Goal: Information Seeking & Learning: Learn about a topic

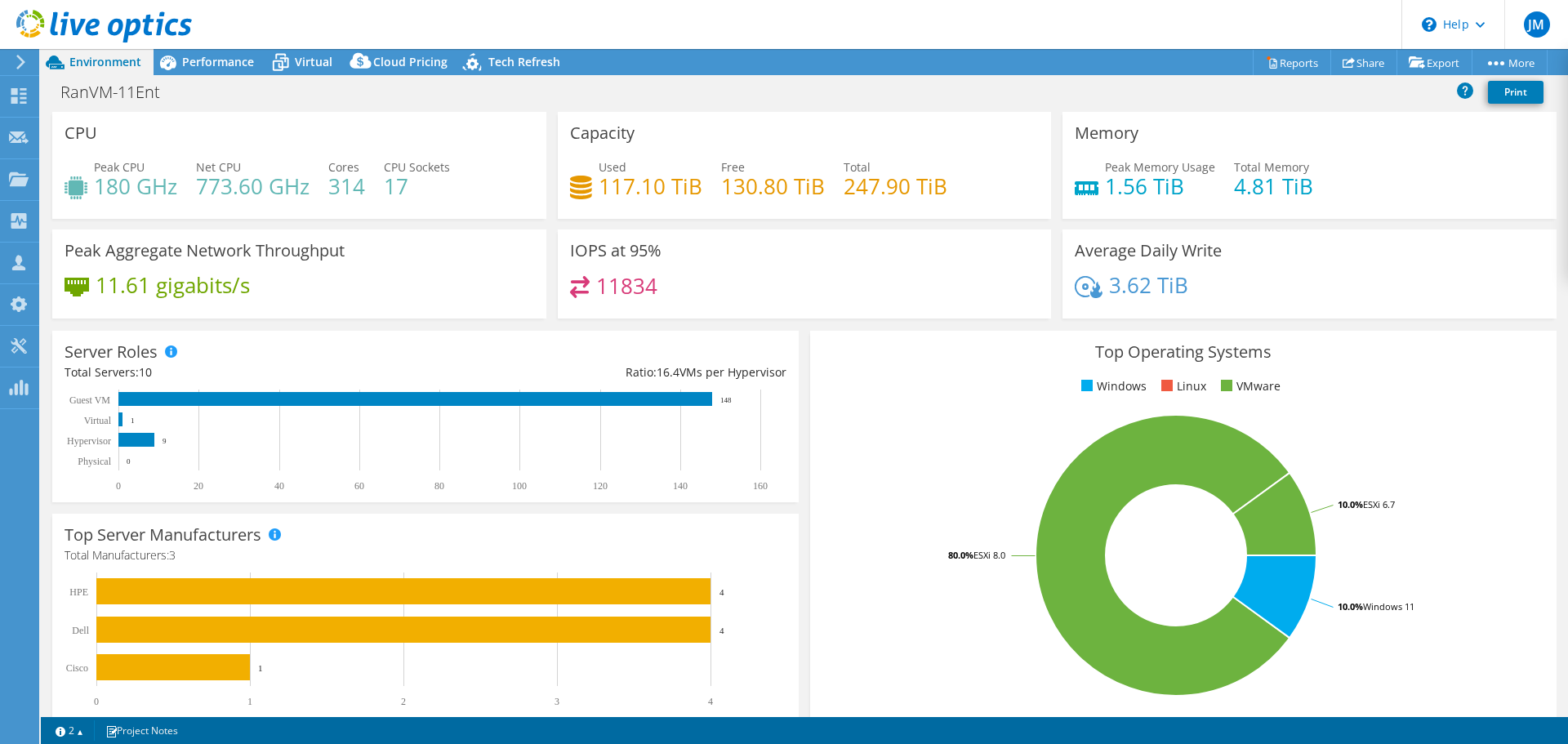
select select "USD"
click at [222, 56] on span "Performance" at bounding box center [218, 61] width 72 height 16
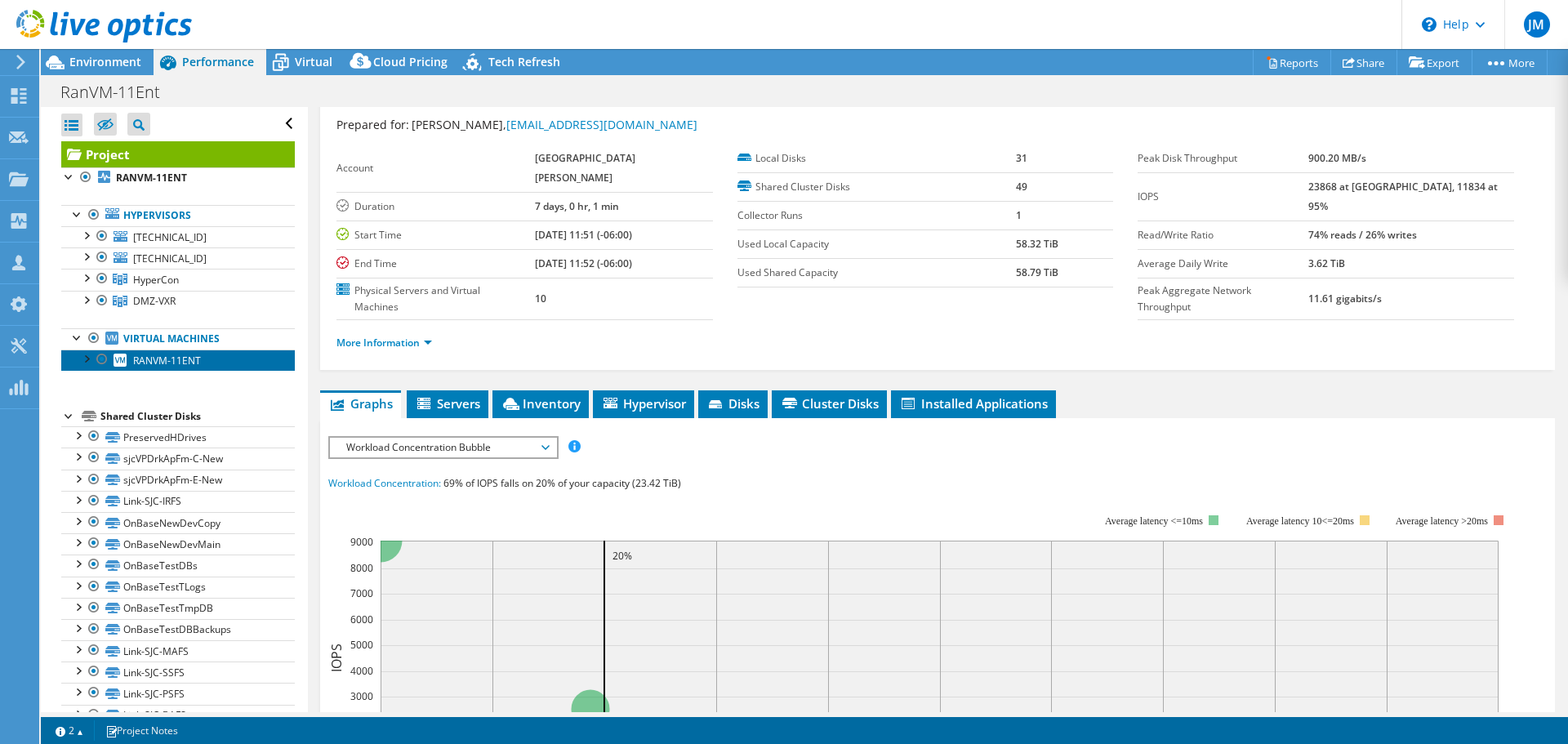
click at [177, 365] on span "RANVM-11ENT" at bounding box center [167, 360] width 68 height 14
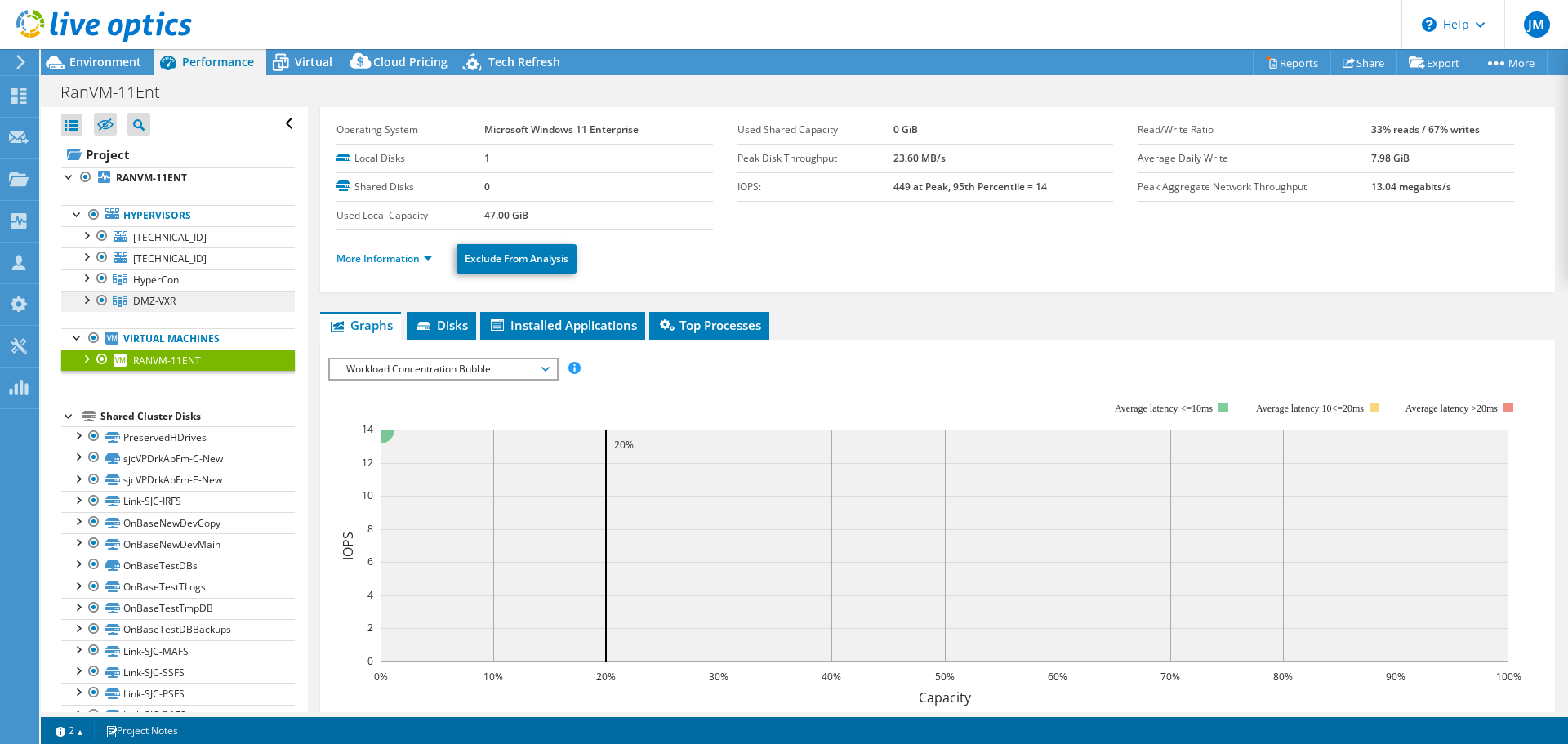
click at [157, 302] on span "DMZ-VXR" at bounding box center [154, 301] width 42 height 14
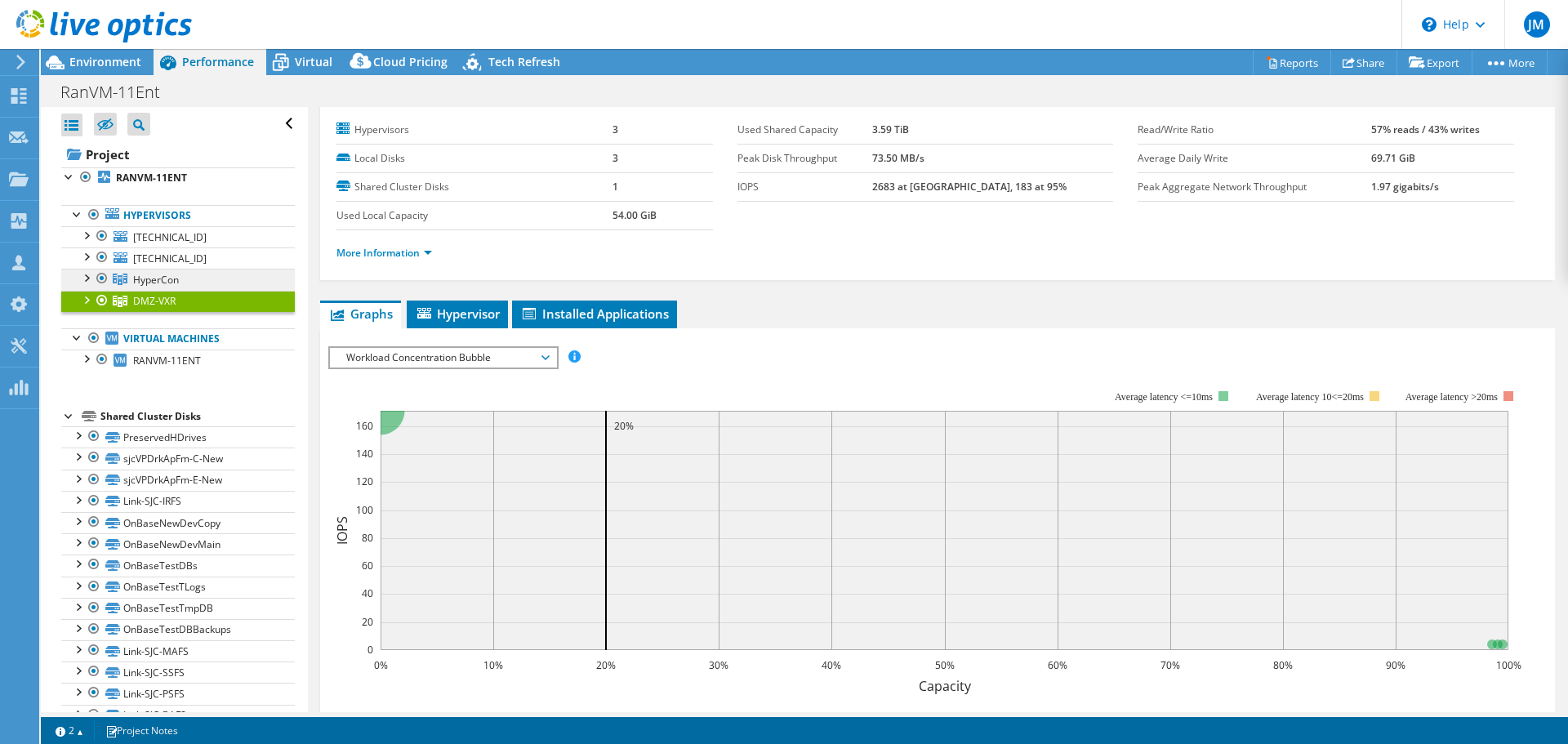
click at [175, 281] on span "HyperCon" at bounding box center [156, 279] width 46 height 14
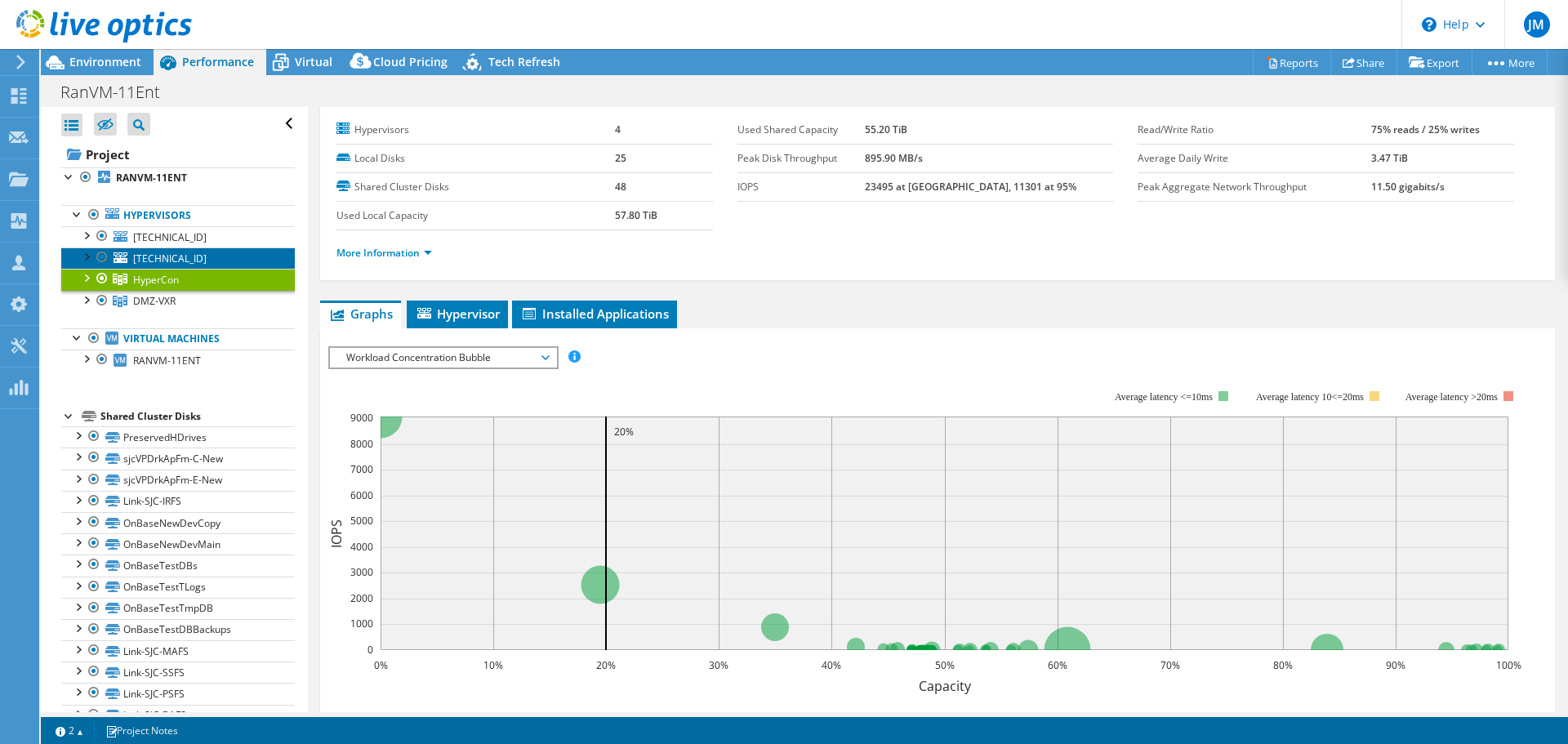
click at [170, 259] on span "[TECHNICAL_ID]" at bounding box center [170, 258] width 74 height 14
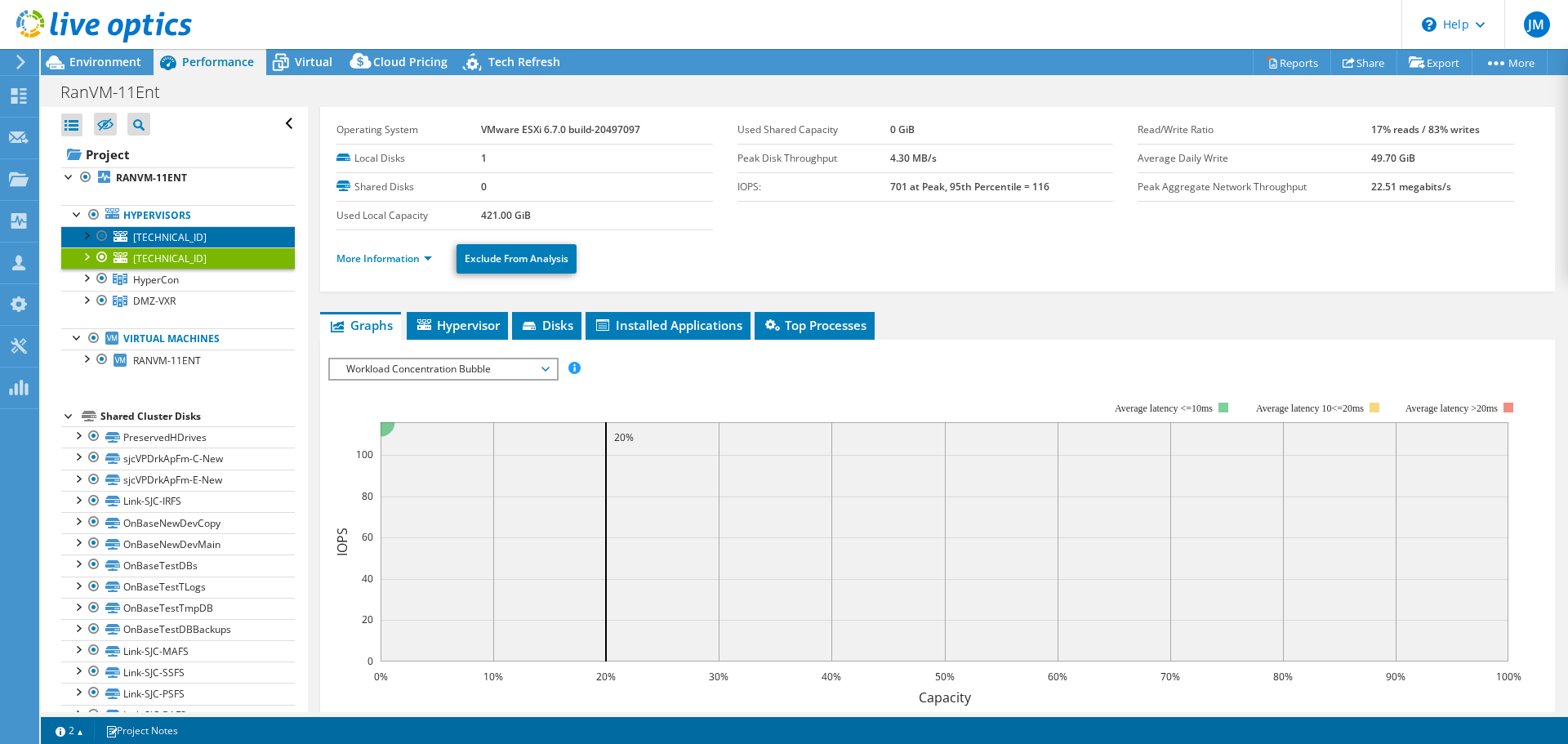
click at [180, 239] on span "[TECHNICAL_ID]" at bounding box center [170, 237] width 74 height 14
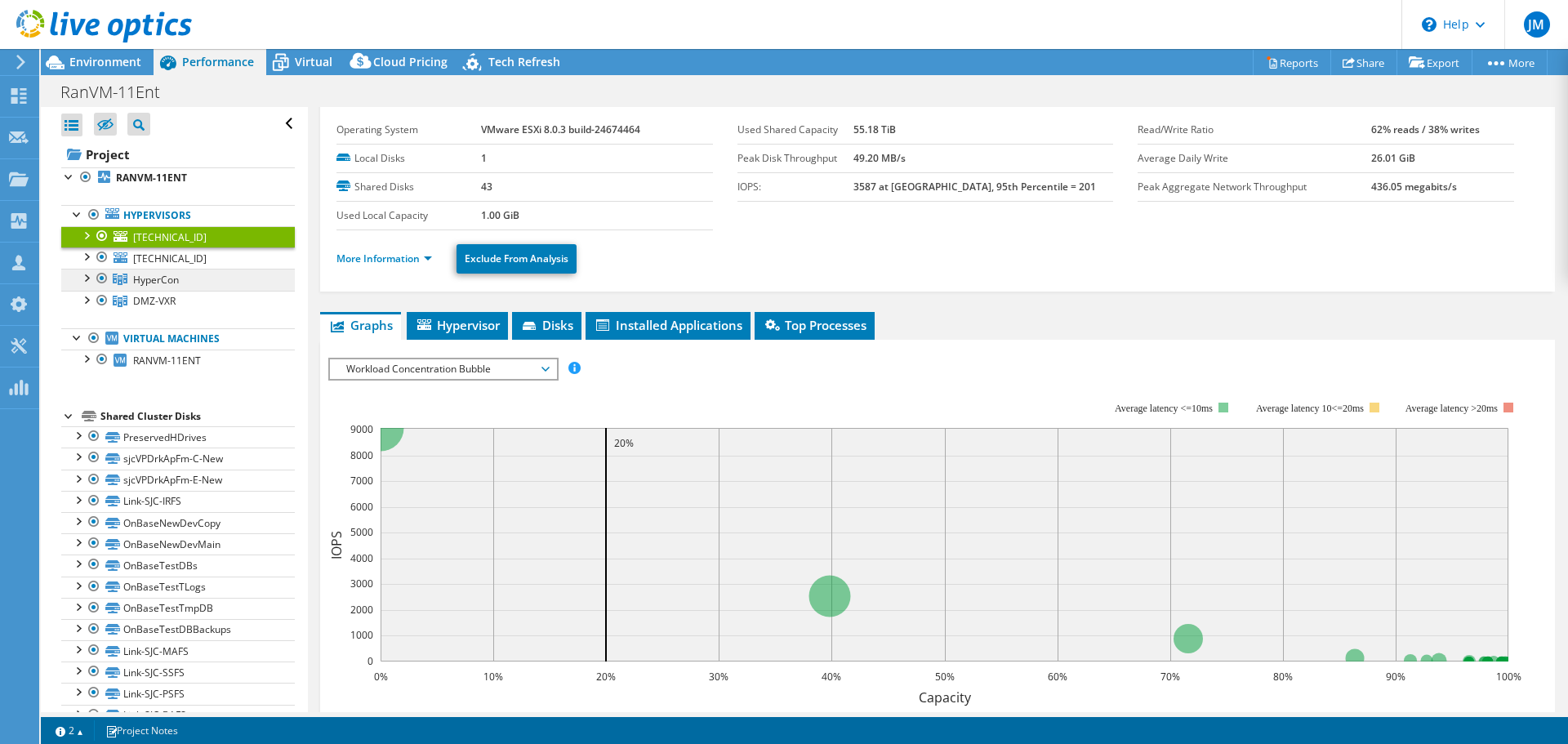
click at [177, 286] on span "HyperCon" at bounding box center [156, 279] width 46 height 14
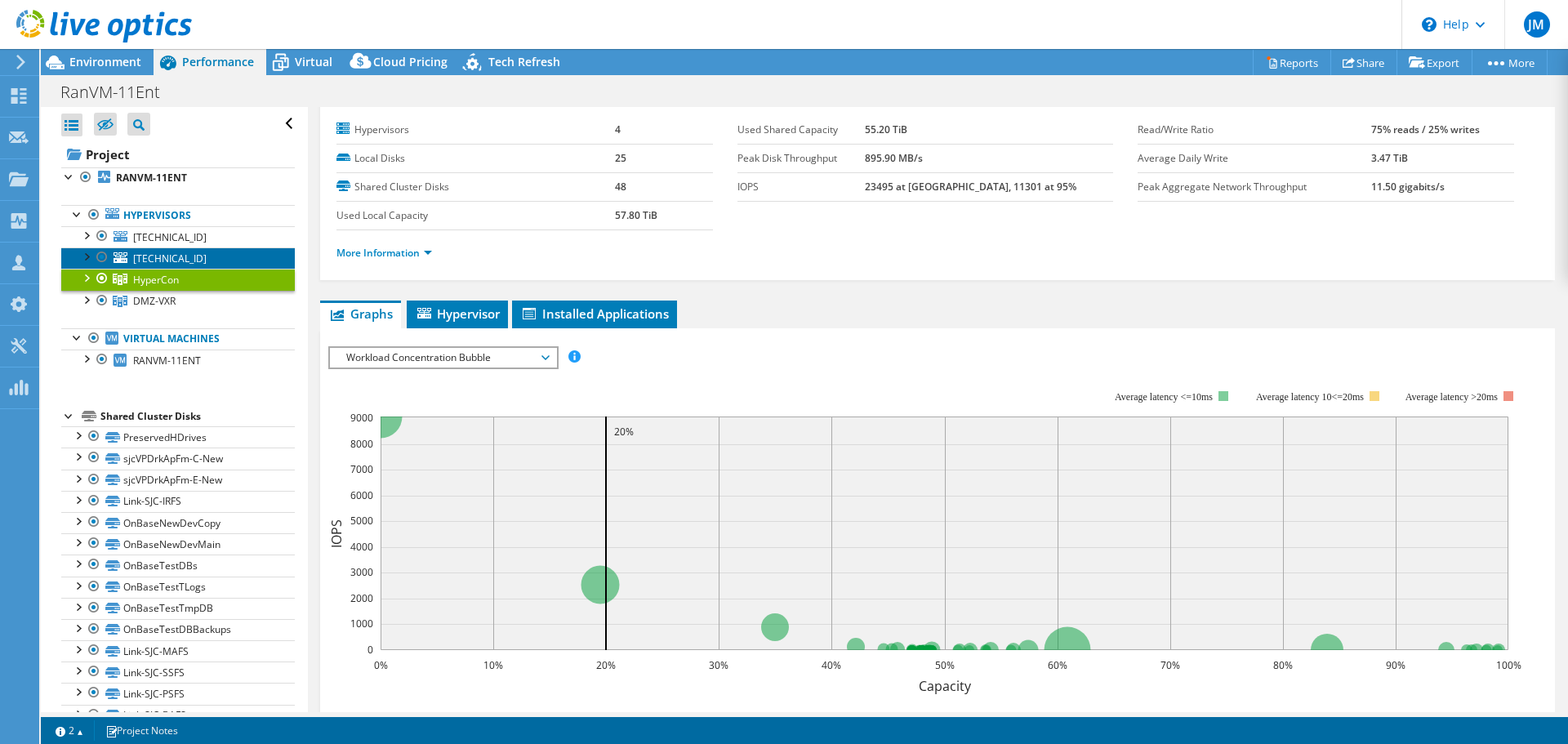
click at [186, 257] on span "[TECHNICAL_ID]" at bounding box center [170, 258] width 74 height 14
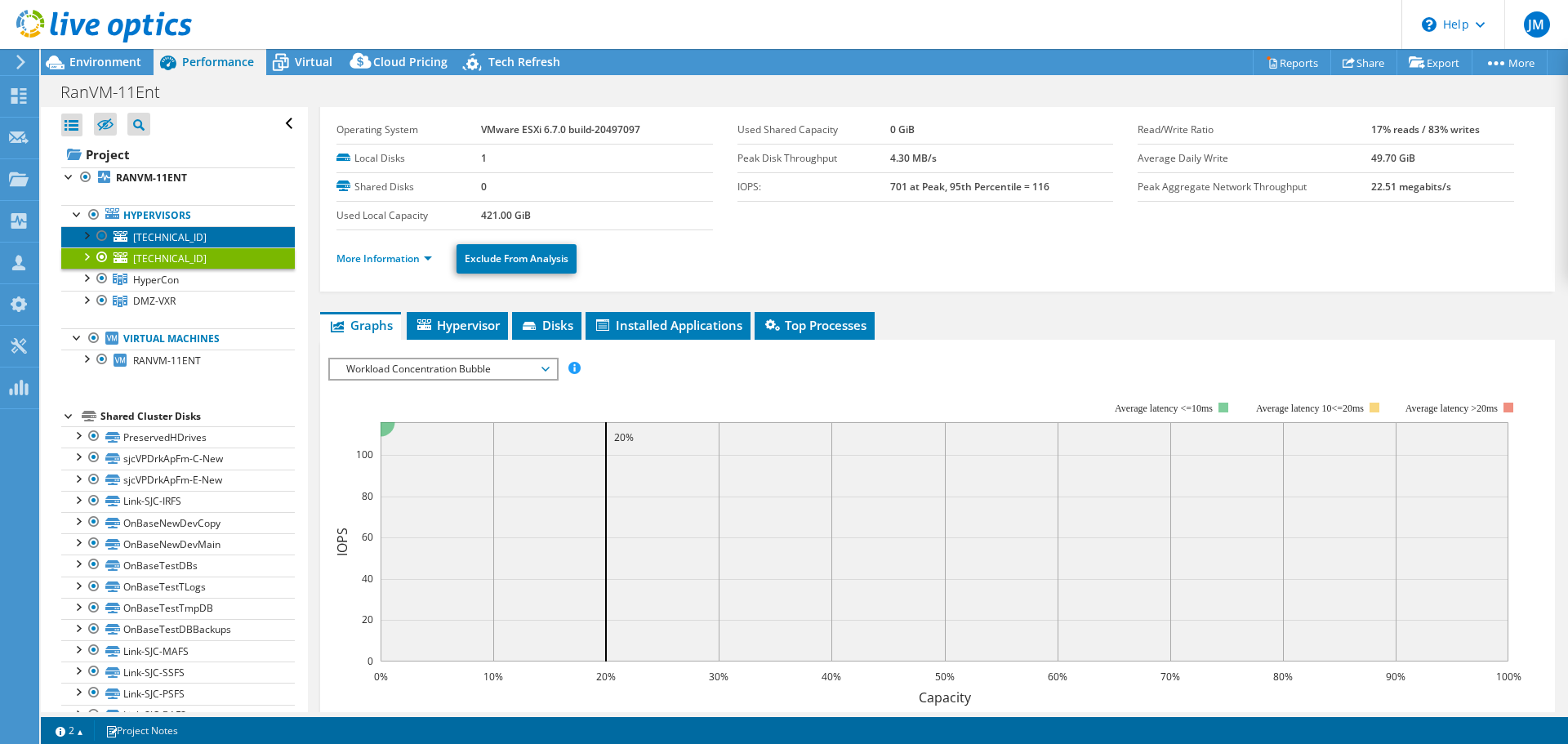
click at [177, 238] on span "[TECHNICAL_ID]" at bounding box center [170, 237] width 74 height 14
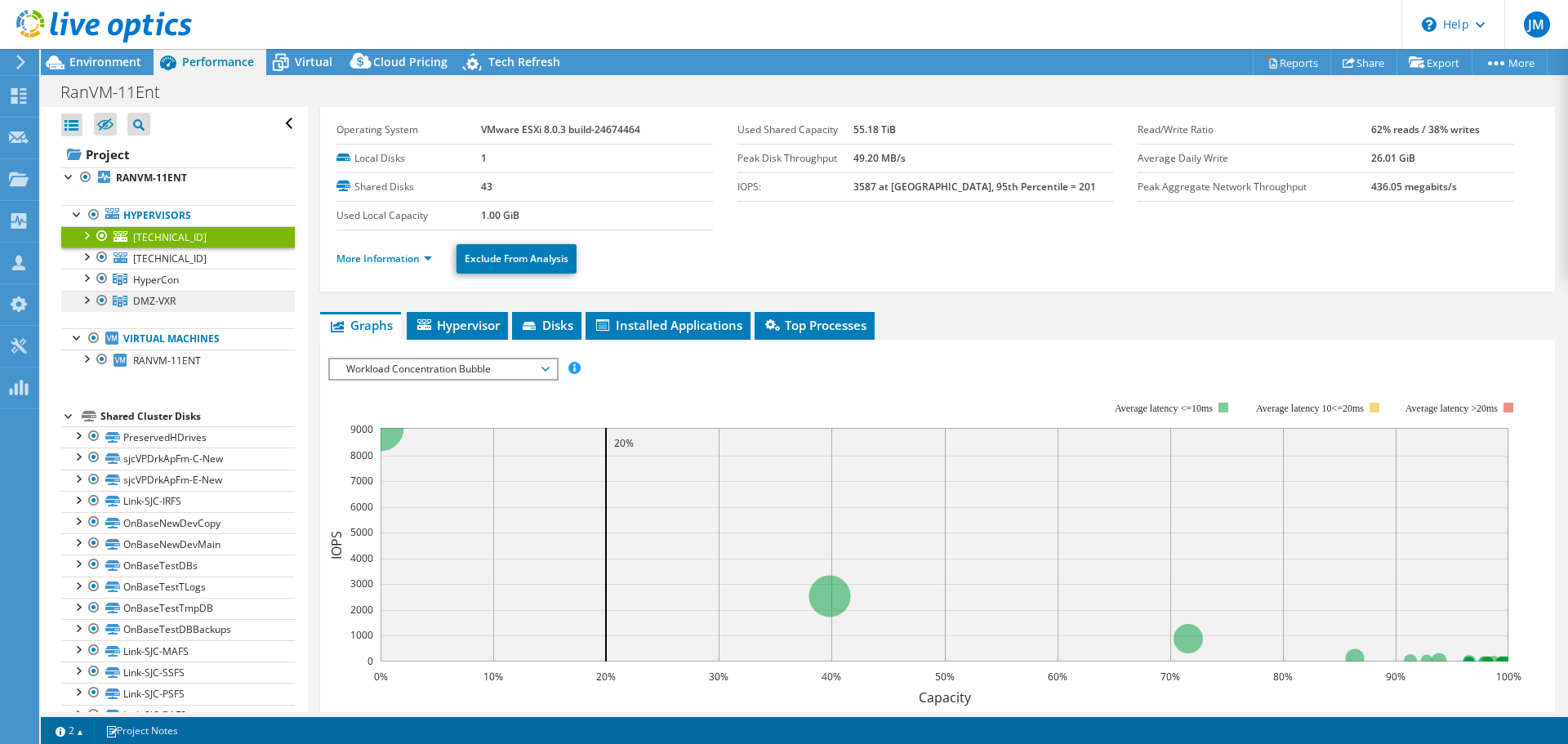
click at [176, 301] on link "DMZ-VXR" at bounding box center [178, 302] width 234 height 22
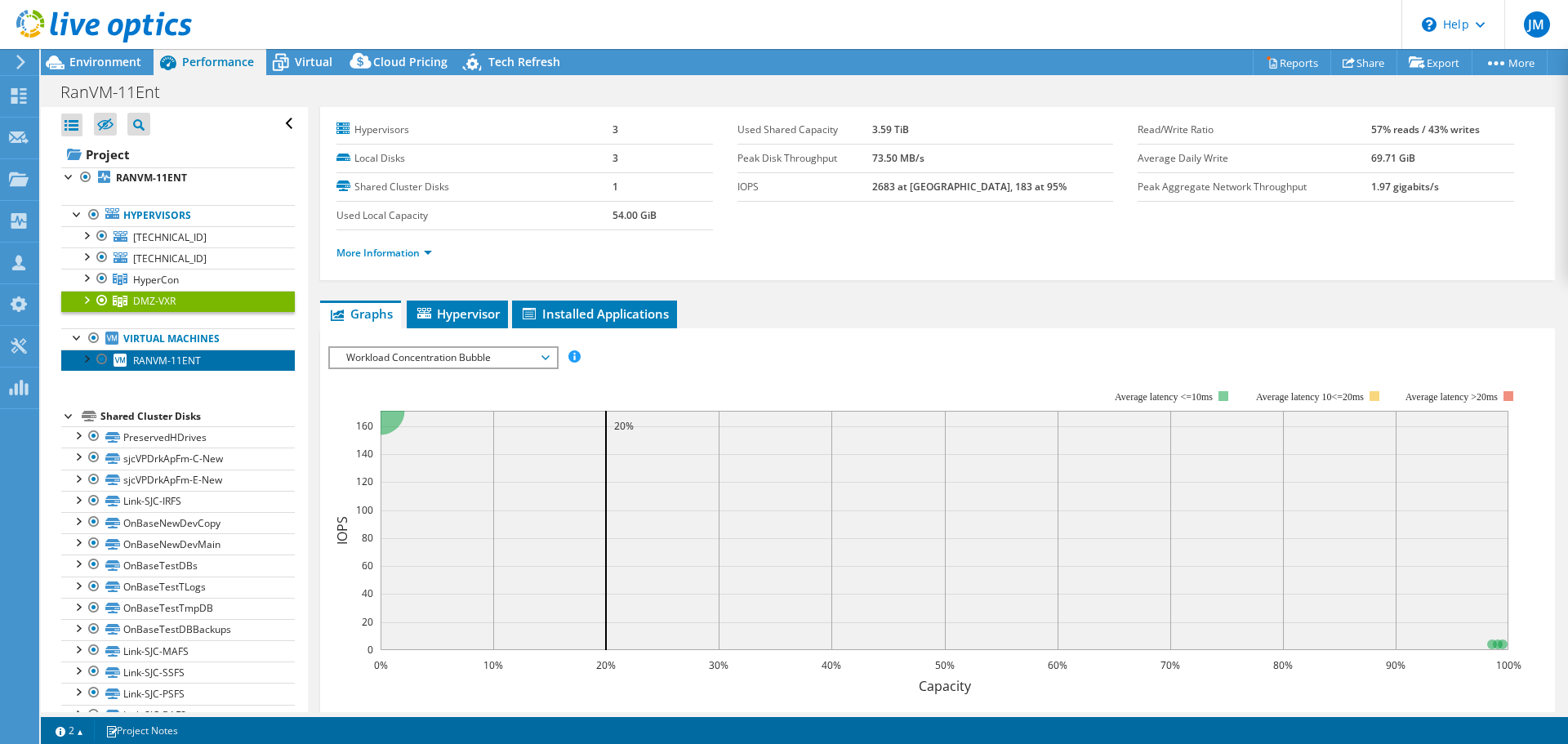
click at [173, 357] on span "RANVM-11ENT" at bounding box center [167, 360] width 68 height 14
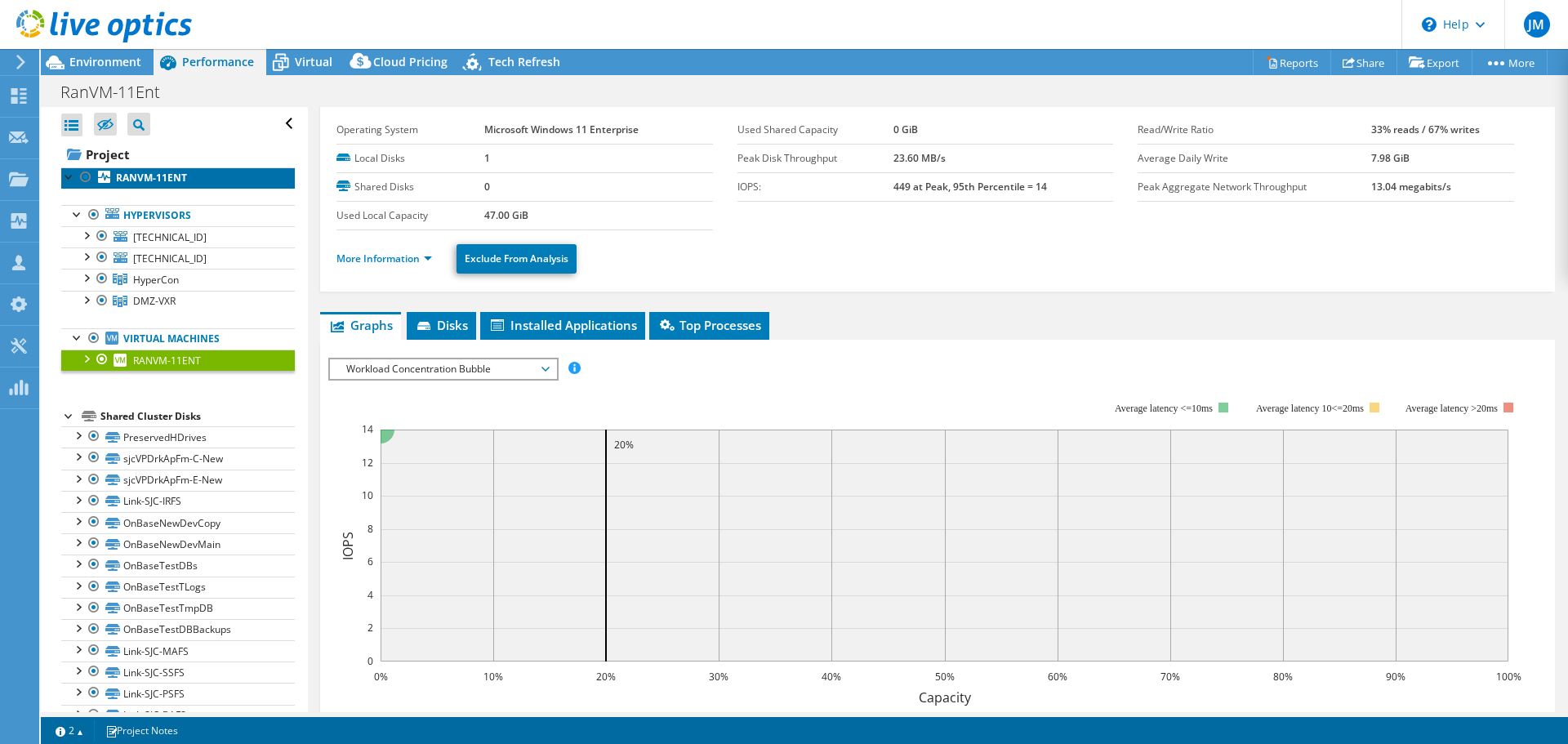
click at [144, 181] on b "RANVM-11ENT" at bounding box center [152, 177] width 71 height 14
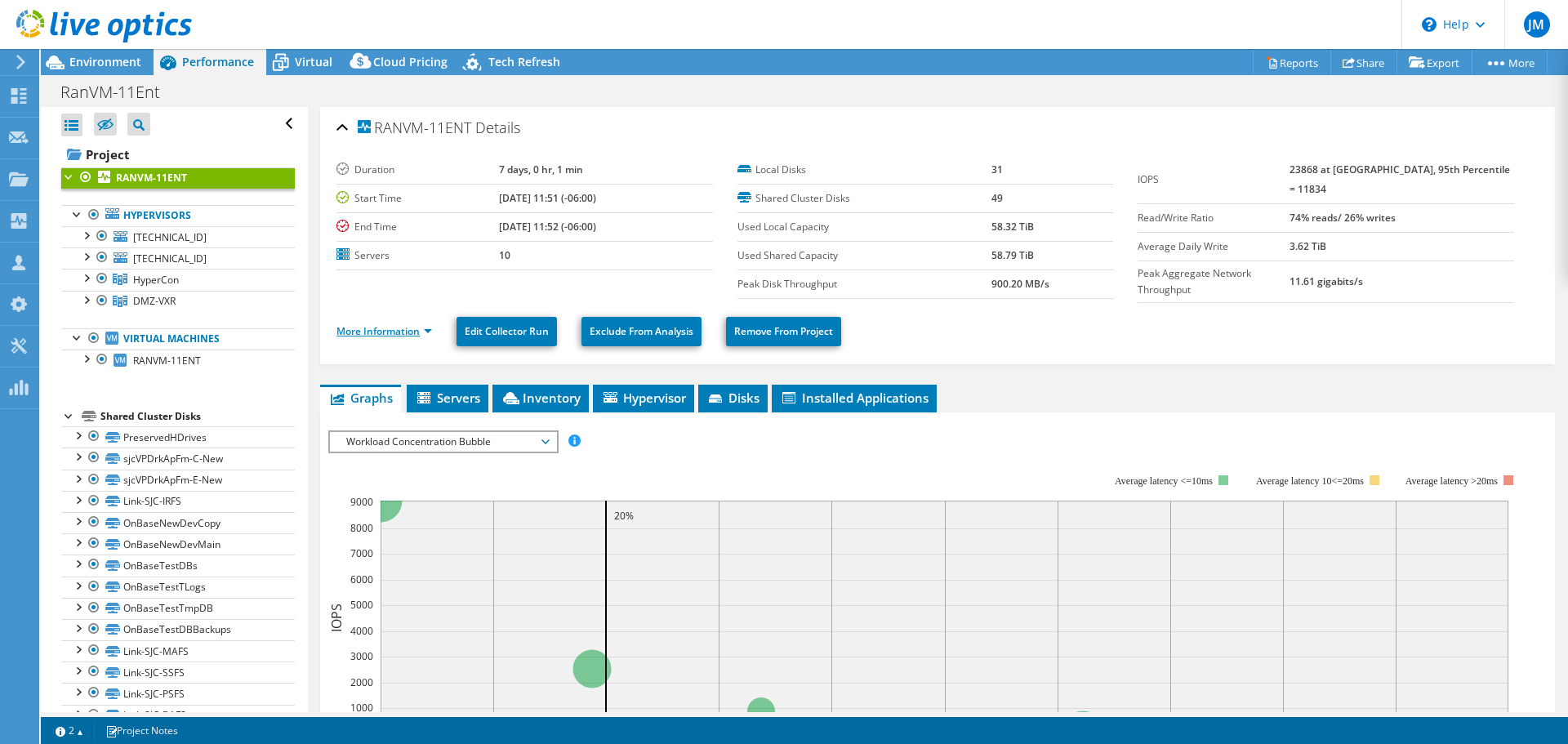
click at [424, 329] on link "More Information" at bounding box center [384, 331] width 95 height 14
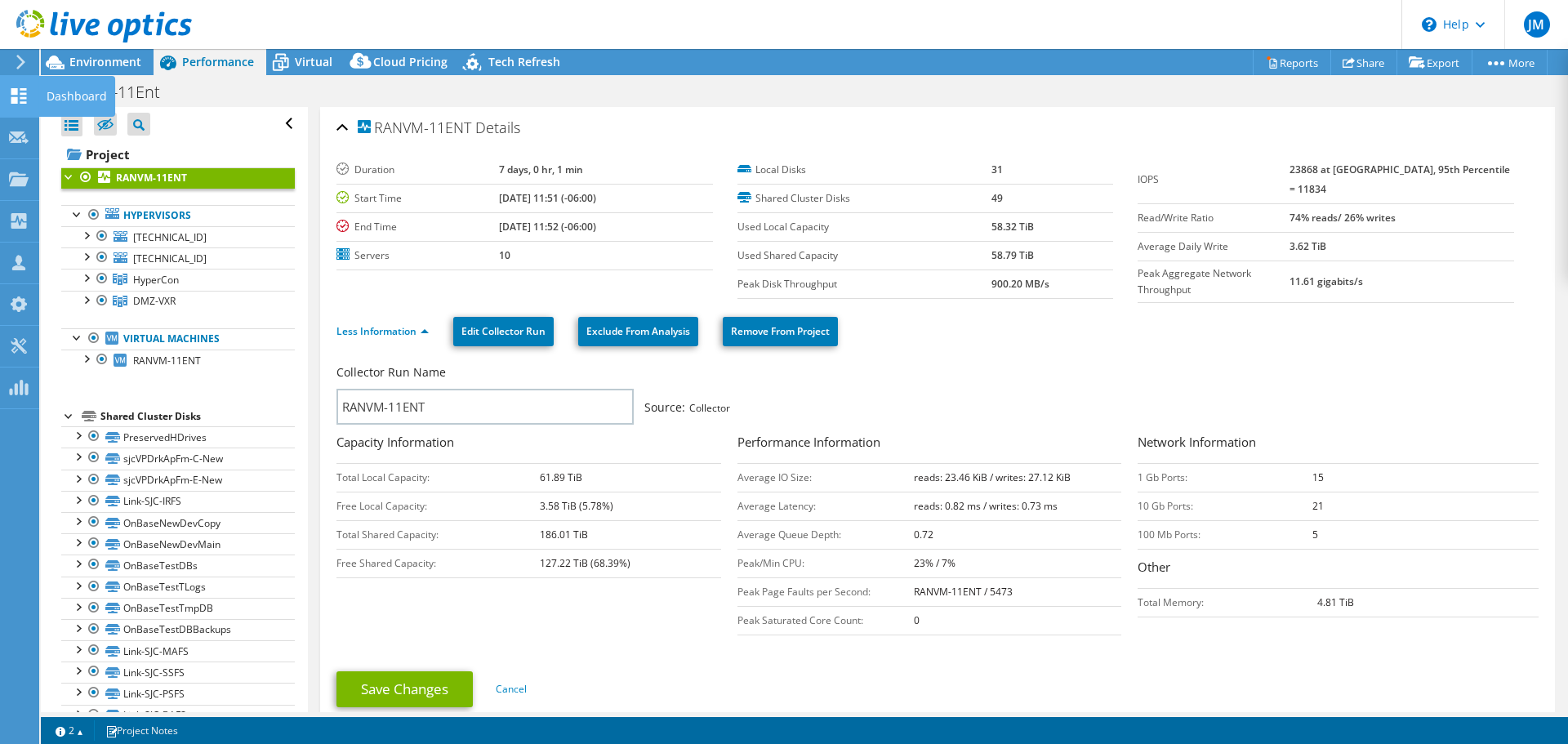
click at [15, 94] on icon at bounding box center [19, 95] width 20 height 16
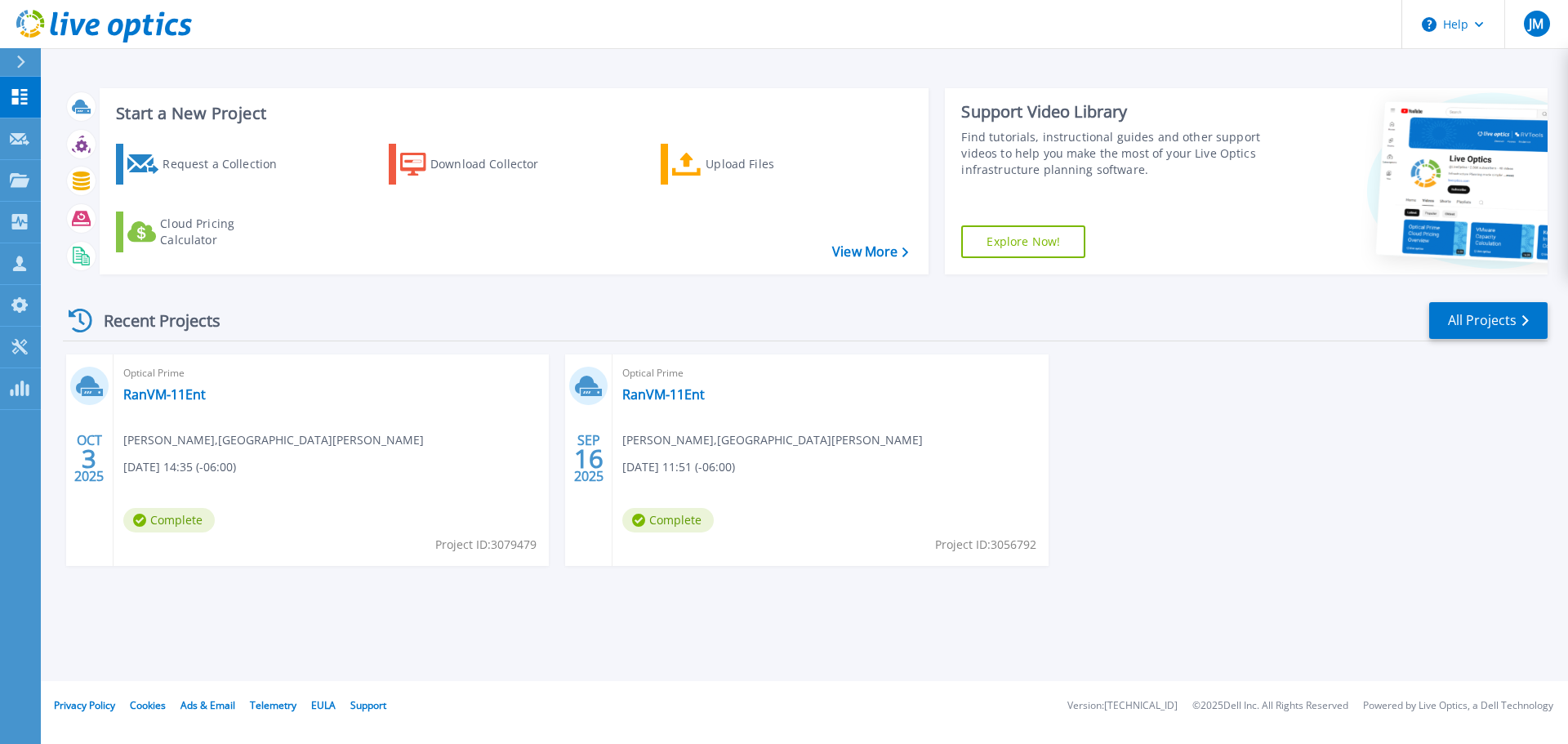
click at [1184, 461] on div "[DATE] Optical Prime RanVM-11Ent [PERSON_NAME] , [GEOGRAPHIC_DATA][PERSON_NAME]…" at bounding box center [799, 476] width 1498 height 244
click at [1144, 531] on div "OCT 3 2025 Optical Prime RanVM-11Ent randall keeswood , SAN JUAN COLLEGE 10/03/…" at bounding box center [799, 476] width 1498 height 244
click at [1148, 525] on div "OCT 3 2025 Optical Prime RanVM-11Ent randall keeswood , SAN JUAN COLLEGE 10/03/…" at bounding box center [799, 476] width 1498 height 244
drag, startPoint x: 1263, startPoint y: 542, endPoint x: 1240, endPoint y: 531, distance: 25.5
click at [1263, 542] on div "OCT 3 2025 Optical Prime RanVM-11Ent randall keeswood , SAN JUAN COLLEGE 10/03/…" at bounding box center [799, 476] width 1498 height 244
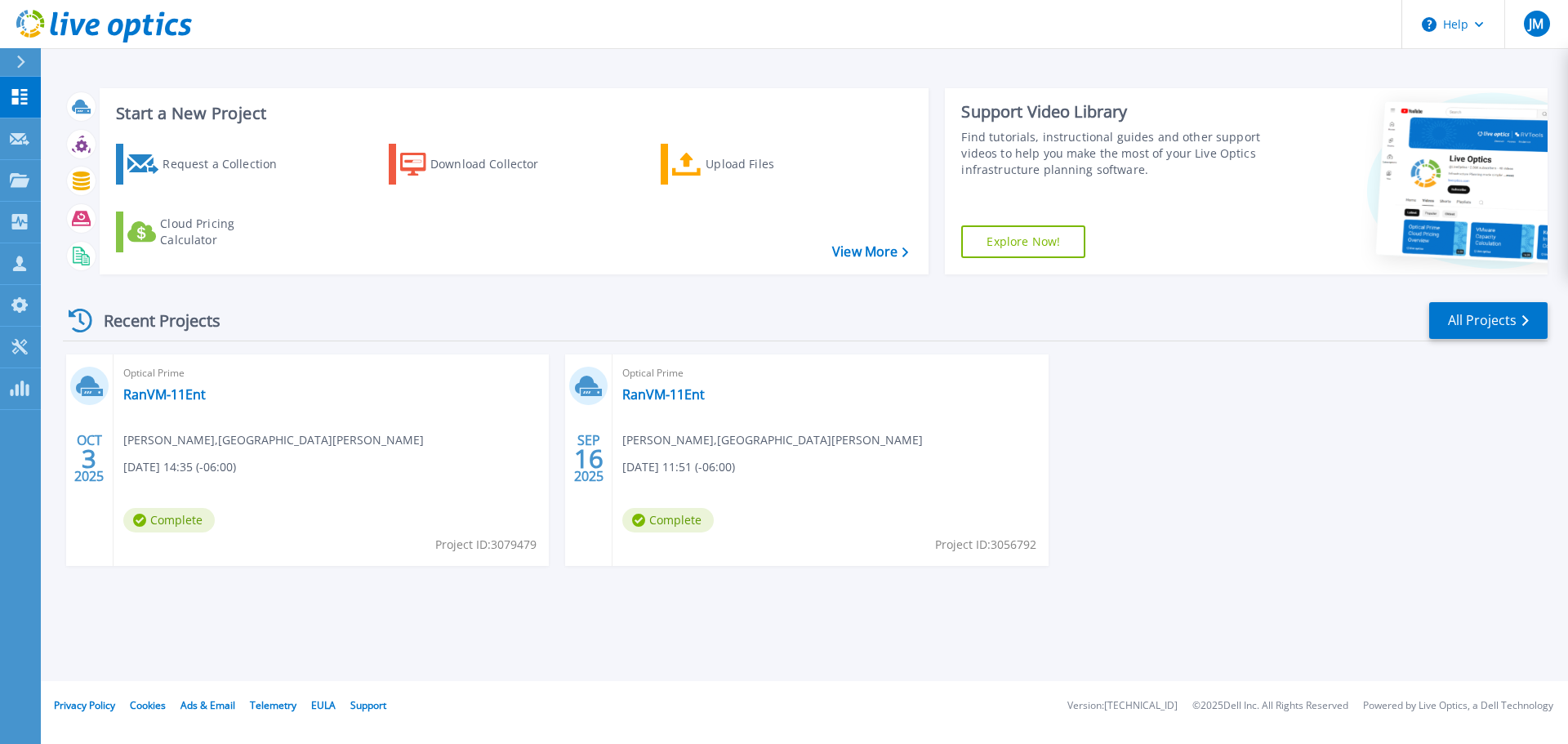
click at [1143, 437] on div "OCT 3 2025 Optical Prime RanVM-11Ent randall keeswood , SAN JUAN COLLEGE 10/03/…" at bounding box center [799, 476] width 1498 height 244
